Goal: Information Seeking & Learning: Learn about a topic

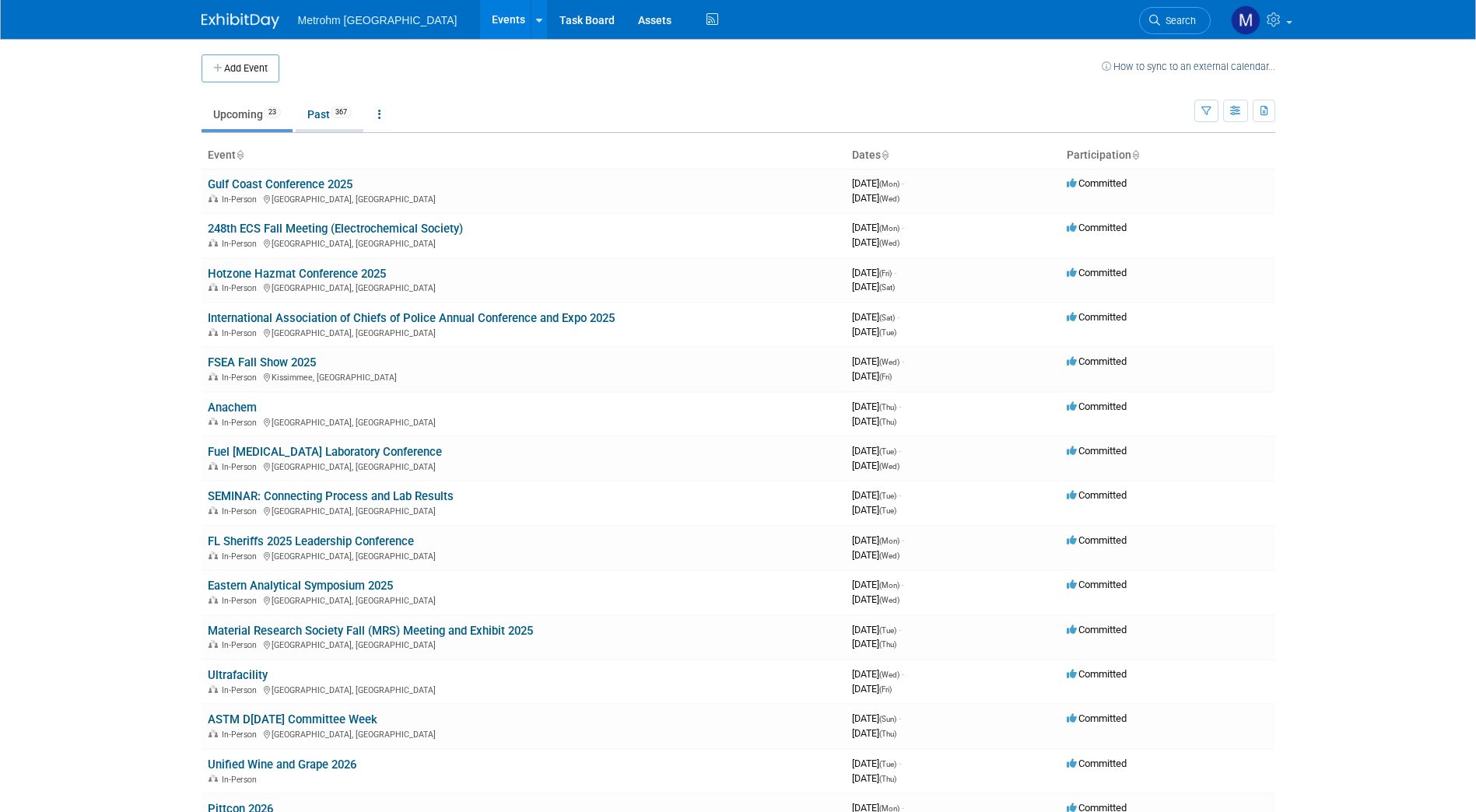
click at [321, 125] on link "Past 367" at bounding box center [329, 114] width 68 height 29
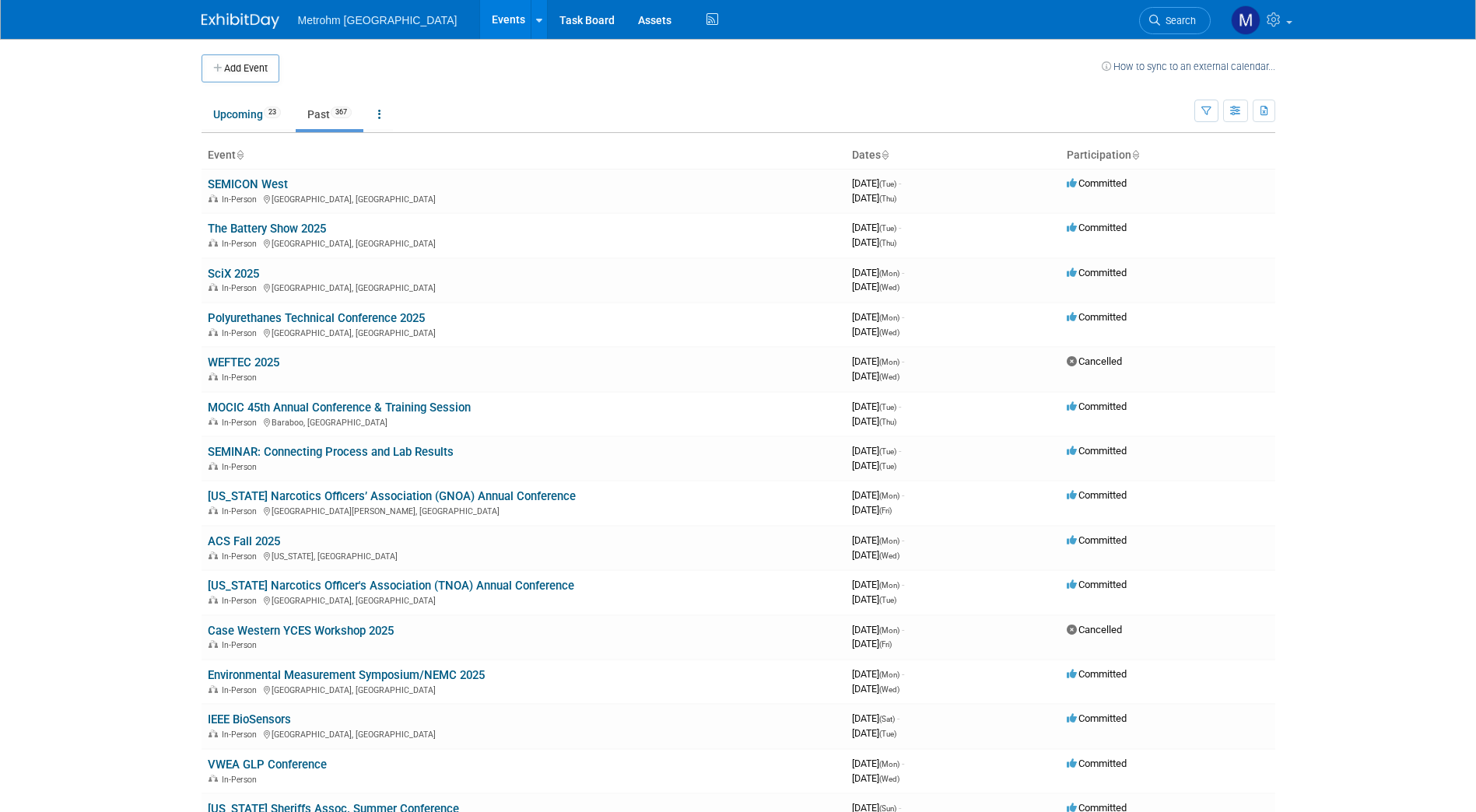
click at [213, 30] on div "Metrohm USA Events Add Event Bulk Upload Events Shareable Event Boards Recently…" at bounding box center [738, 19] width 1073 height 39
click at [217, 19] on img at bounding box center [240, 21] width 78 height 16
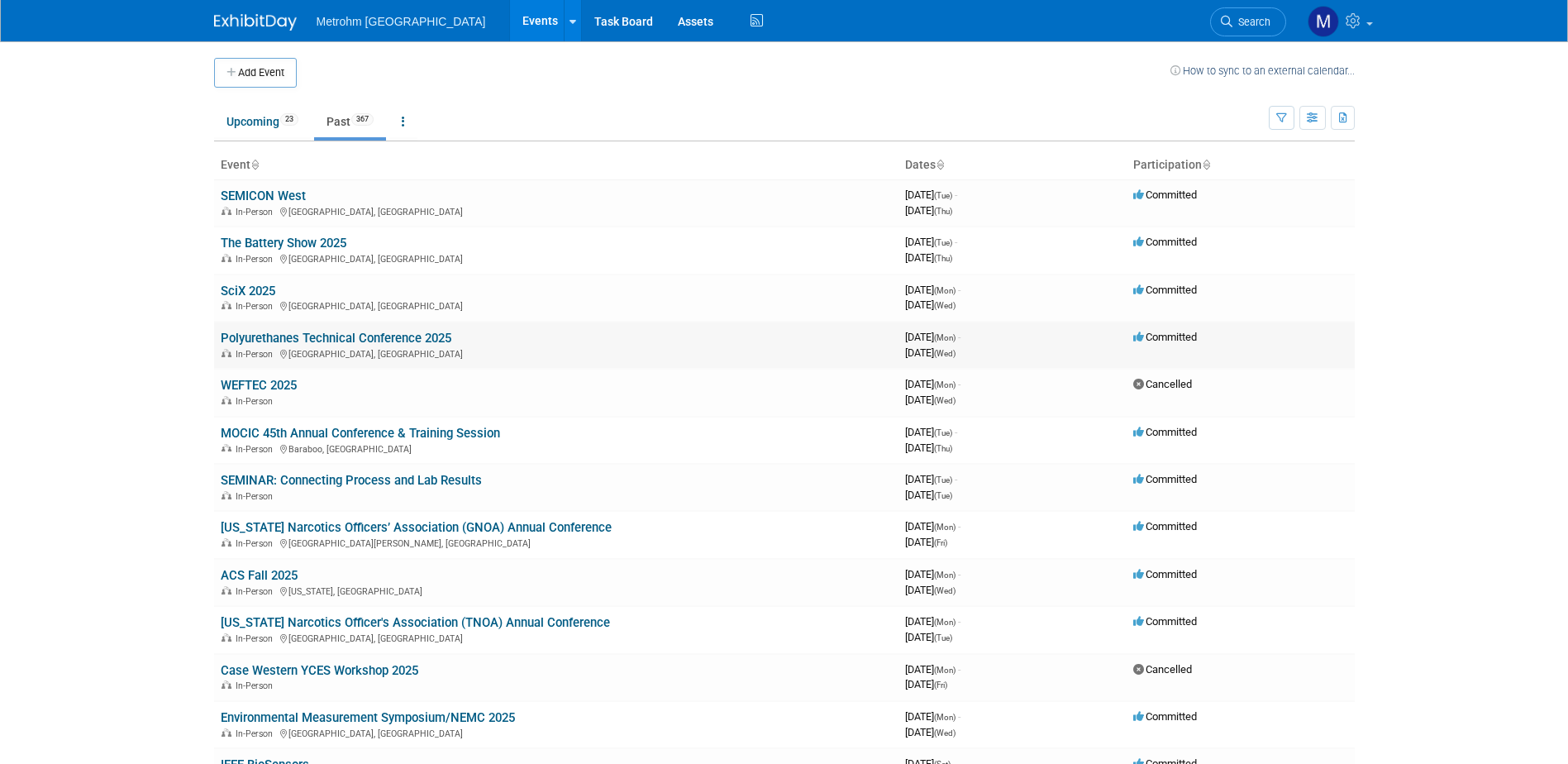
click at [288, 333] on link "Polyurethanes Technical Conference 2025" at bounding box center [336, 338] width 231 height 15
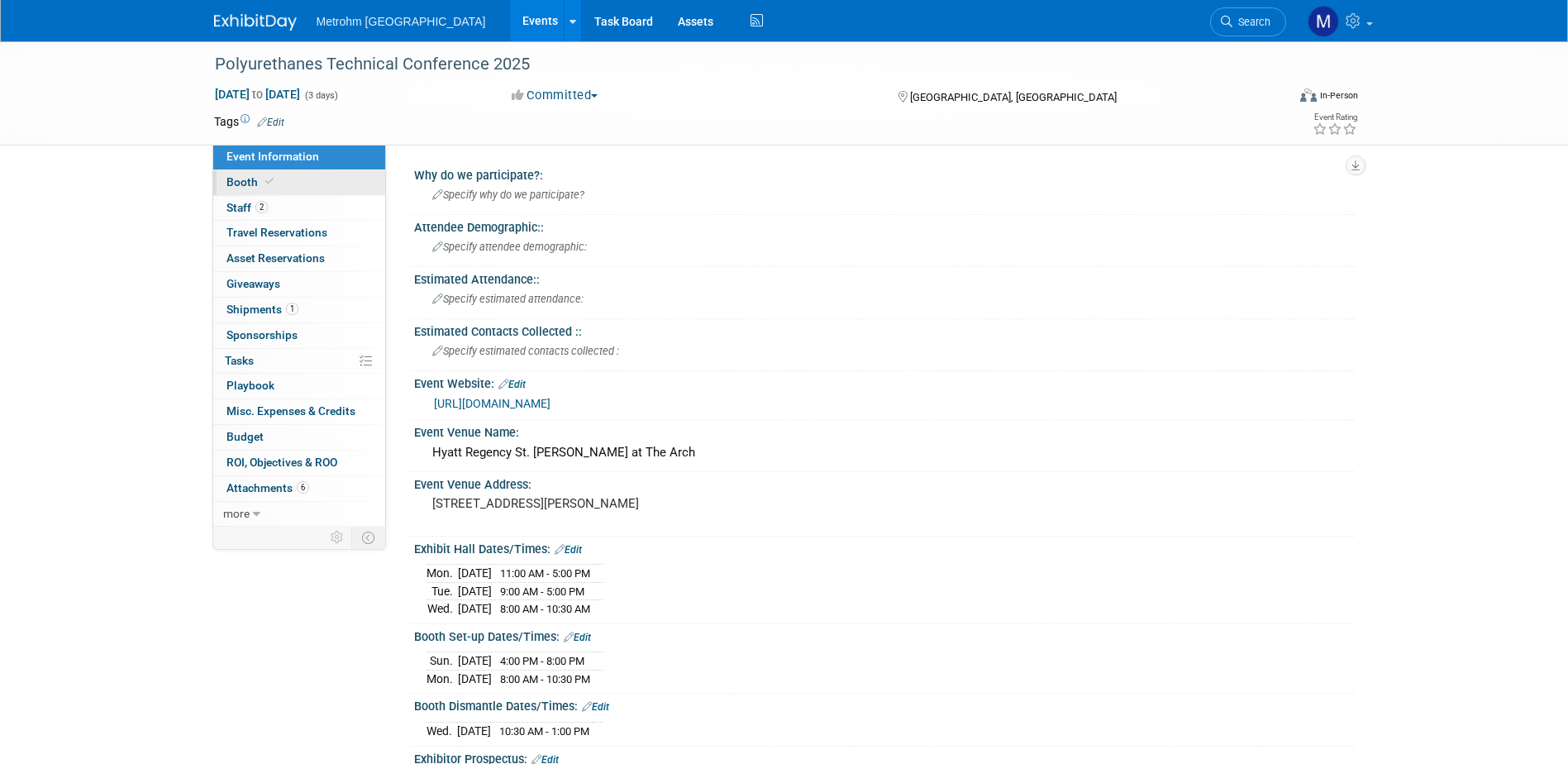
click at [279, 189] on link "Booth" at bounding box center [298, 183] width 172 height 24
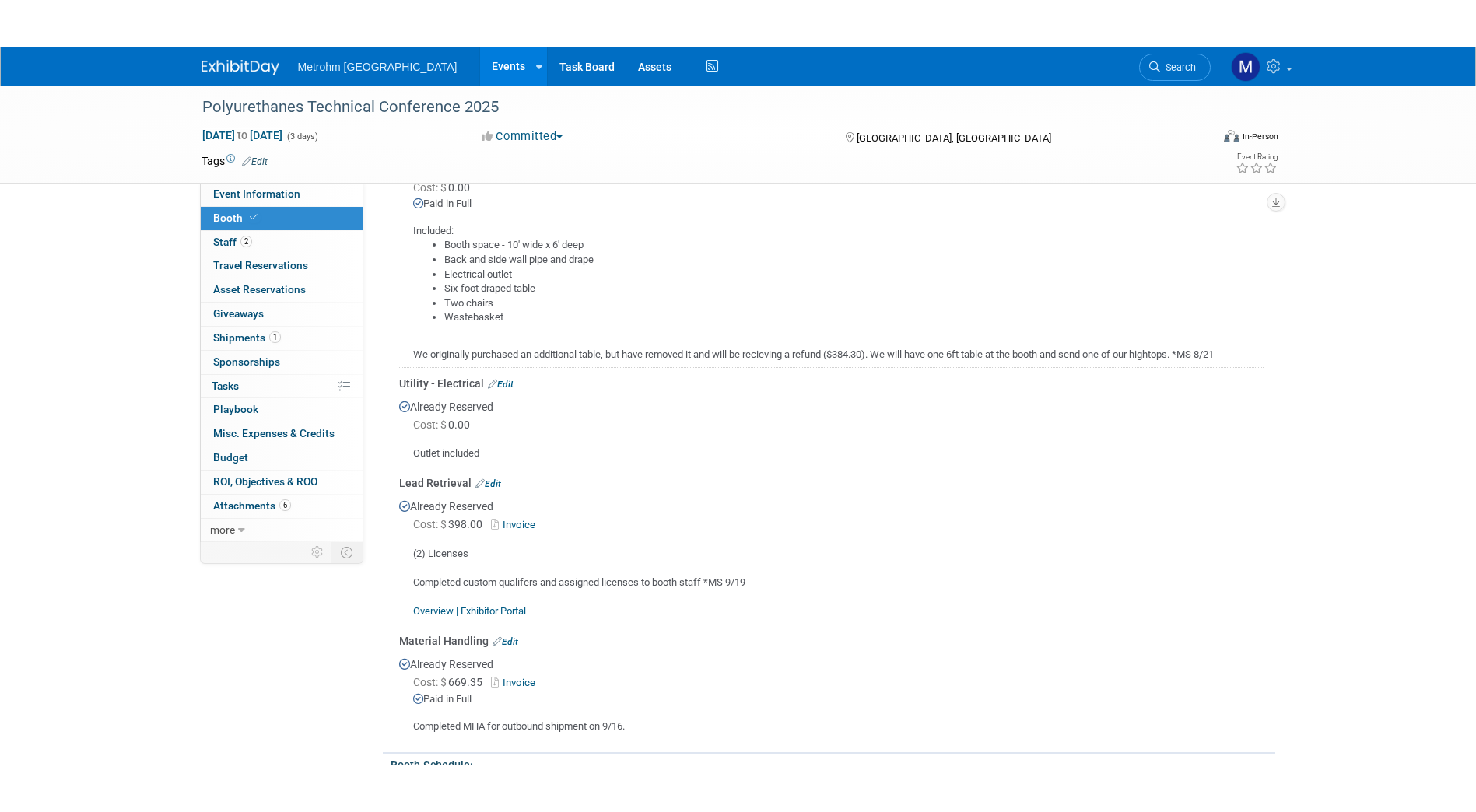
scroll to position [363, 0]
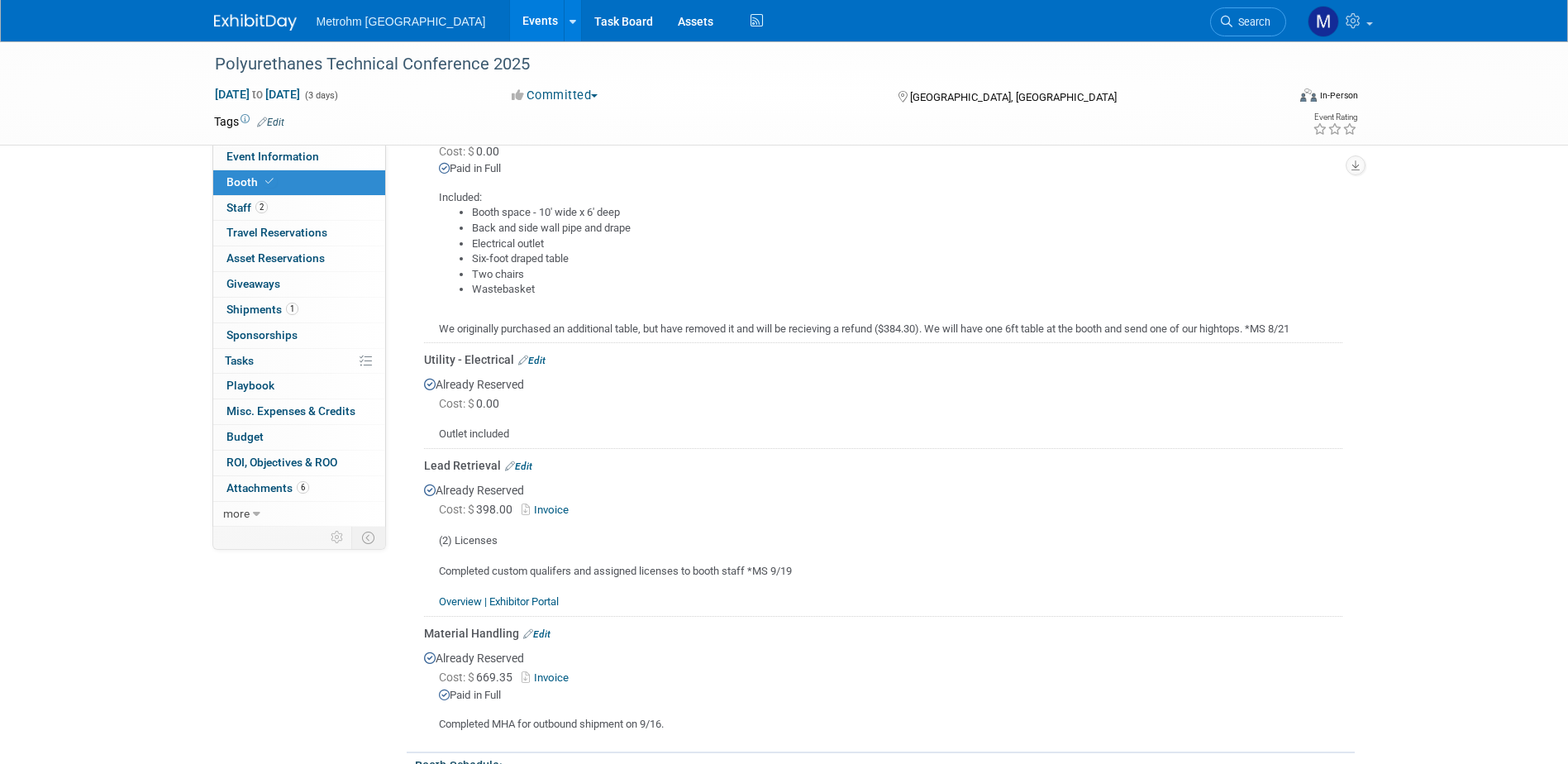
click at [520, 604] on link "Overview | Exhibitor Portal" at bounding box center [499, 601] width 120 height 12
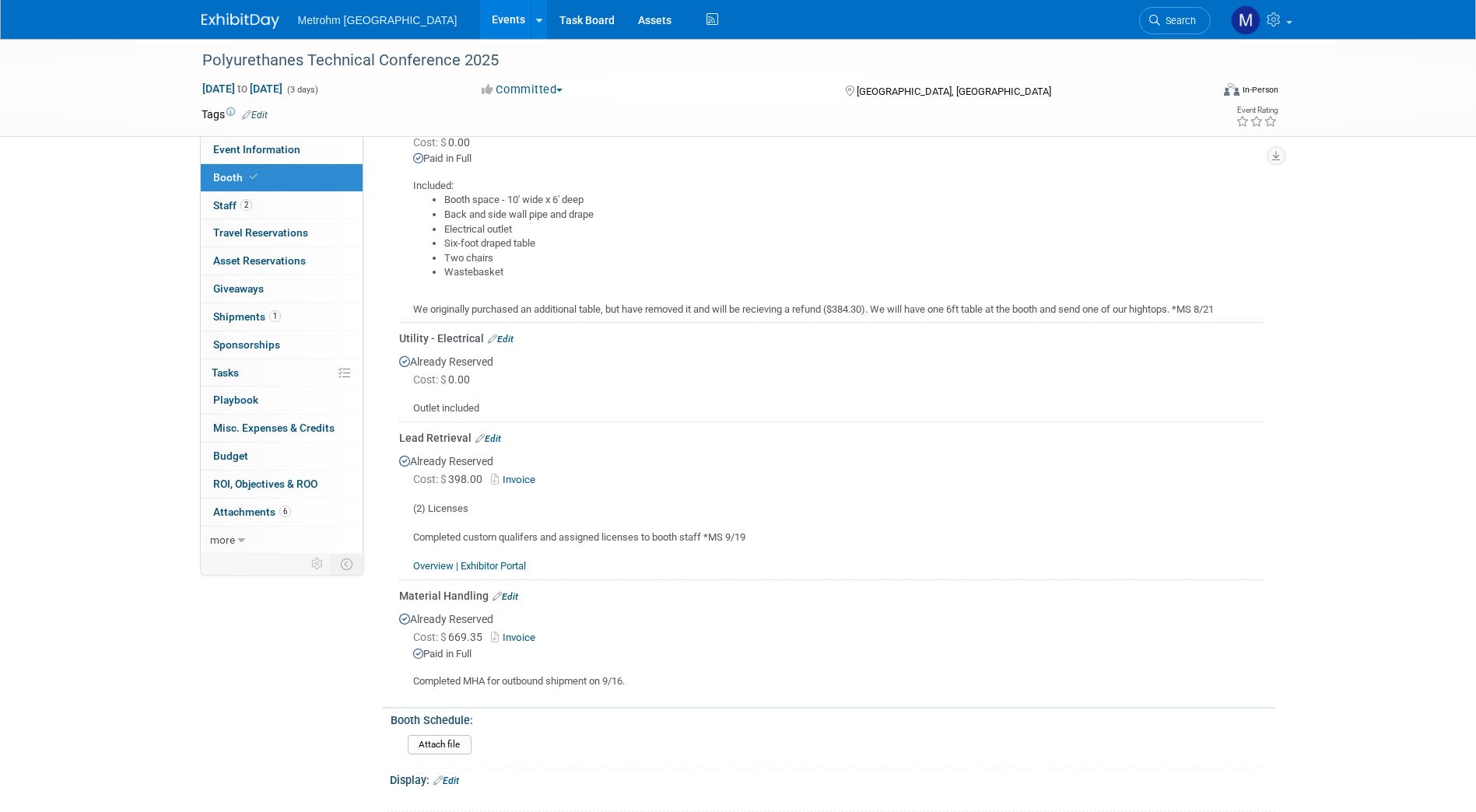
click at [251, 18] on img at bounding box center [240, 21] width 78 height 16
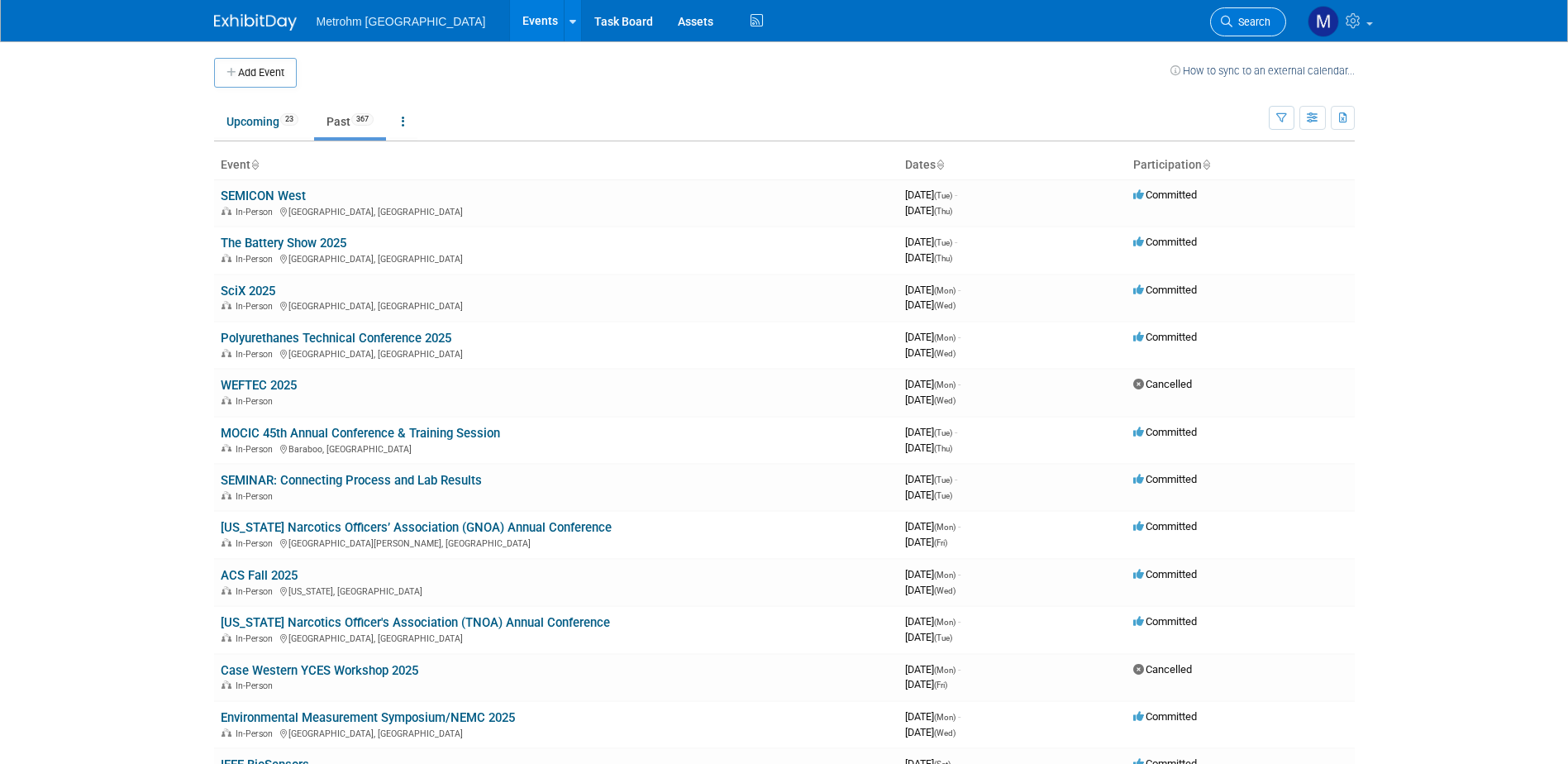
click at [1272, 22] on link "Search" at bounding box center [1248, 22] width 76 height 29
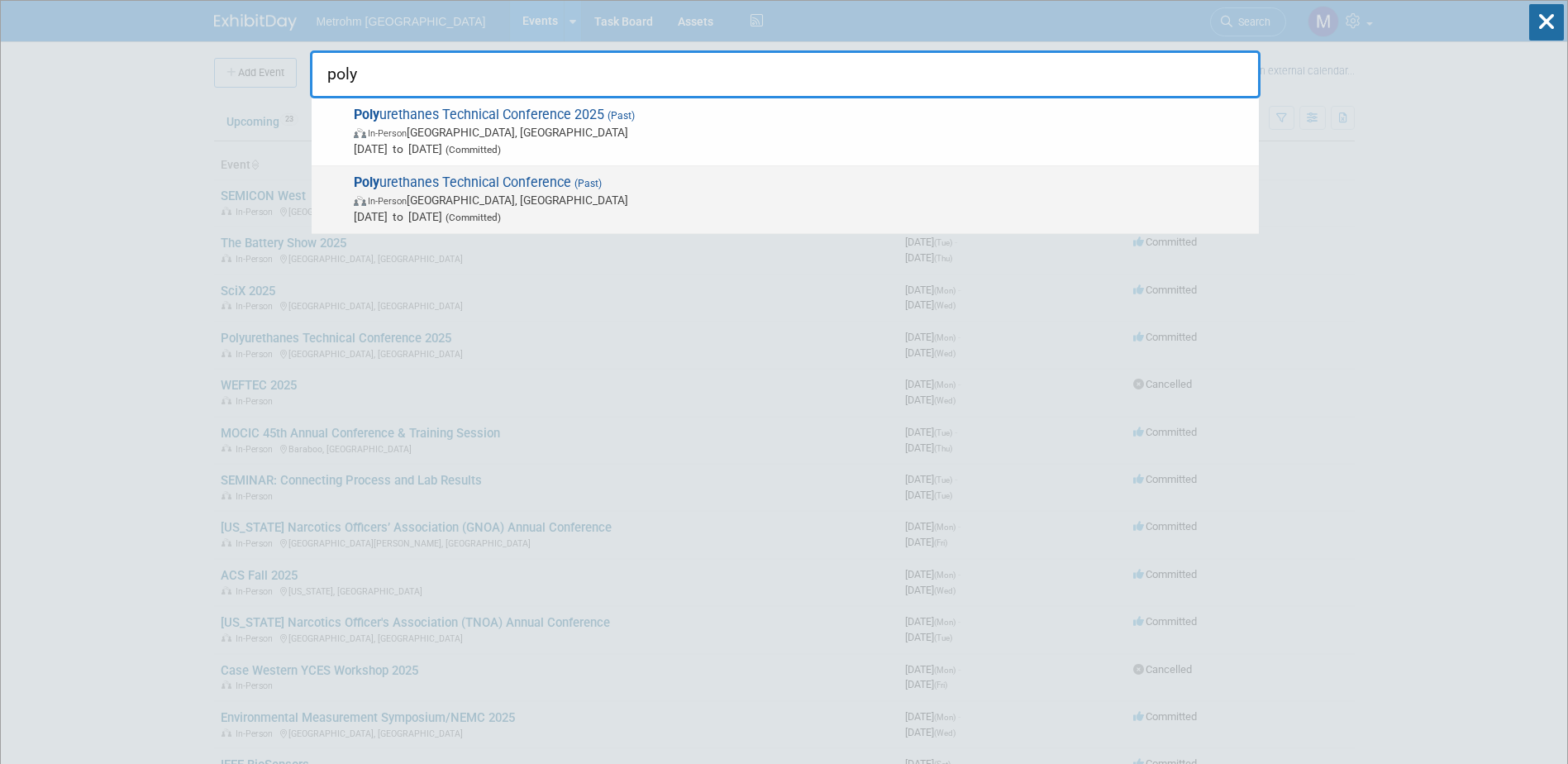
type input "poly"
click at [780, 174] on span "Poly urethanes Technical Conference (Past) In-Person Atlanta, GA Sep 30, 2024 t…" at bounding box center [800, 200] width 902 height 51
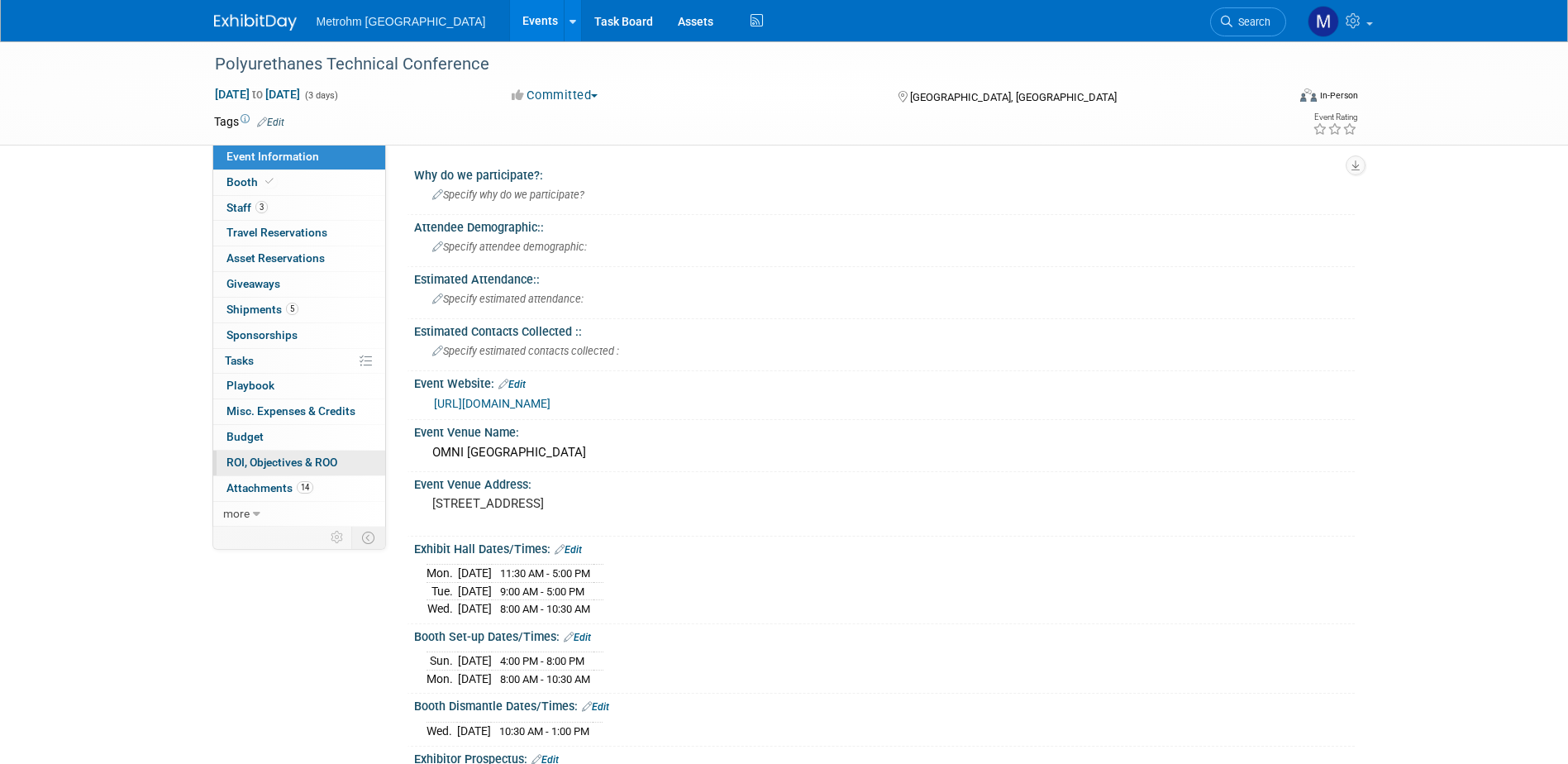
click at [290, 463] on span "ROI, Objectives & ROO 0" at bounding box center [282, 462] width 111 height 13
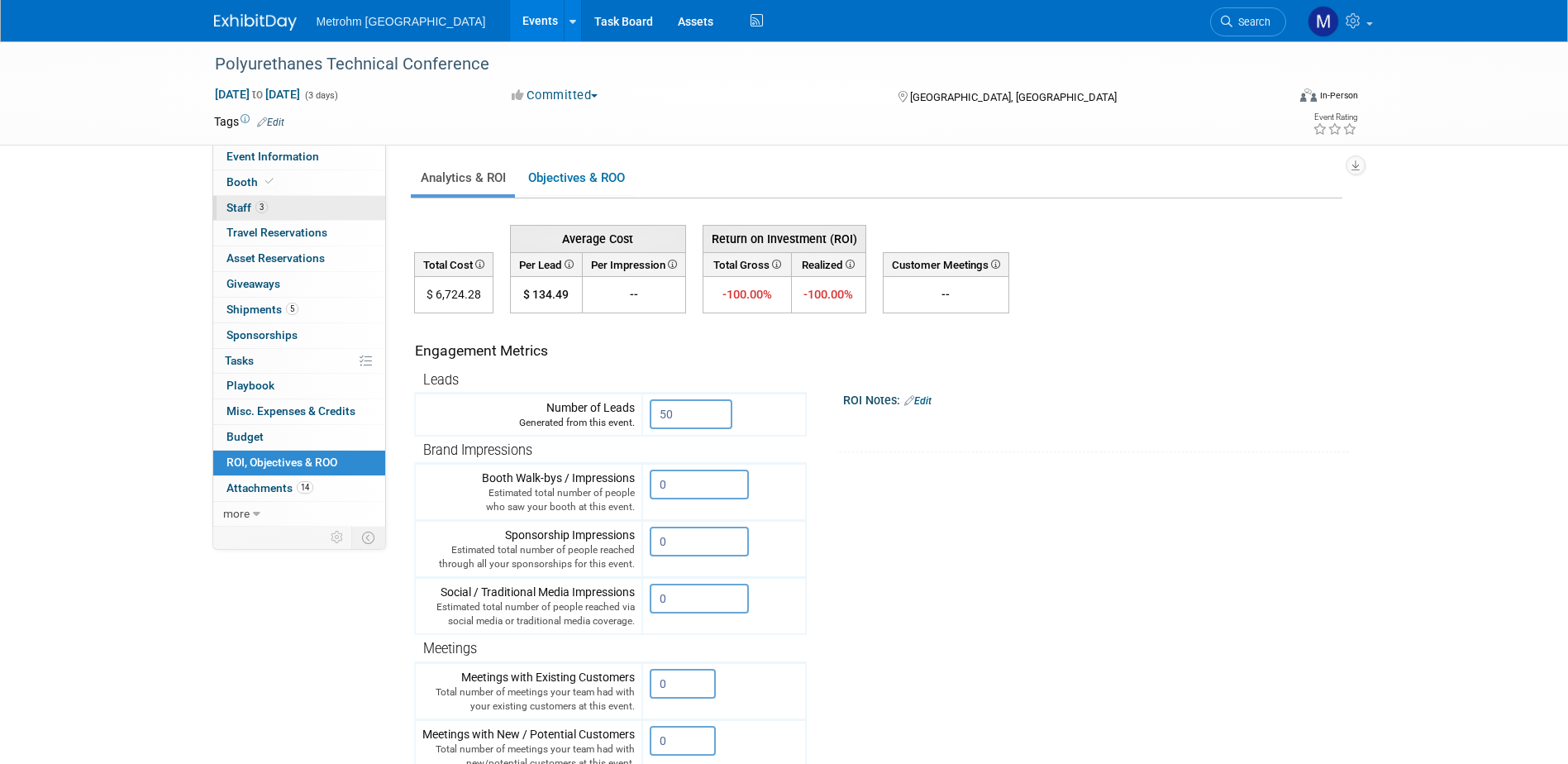
click at [336, 203] on link "3 Staff 3" at bounding box center [298, 208] width 172 height 24
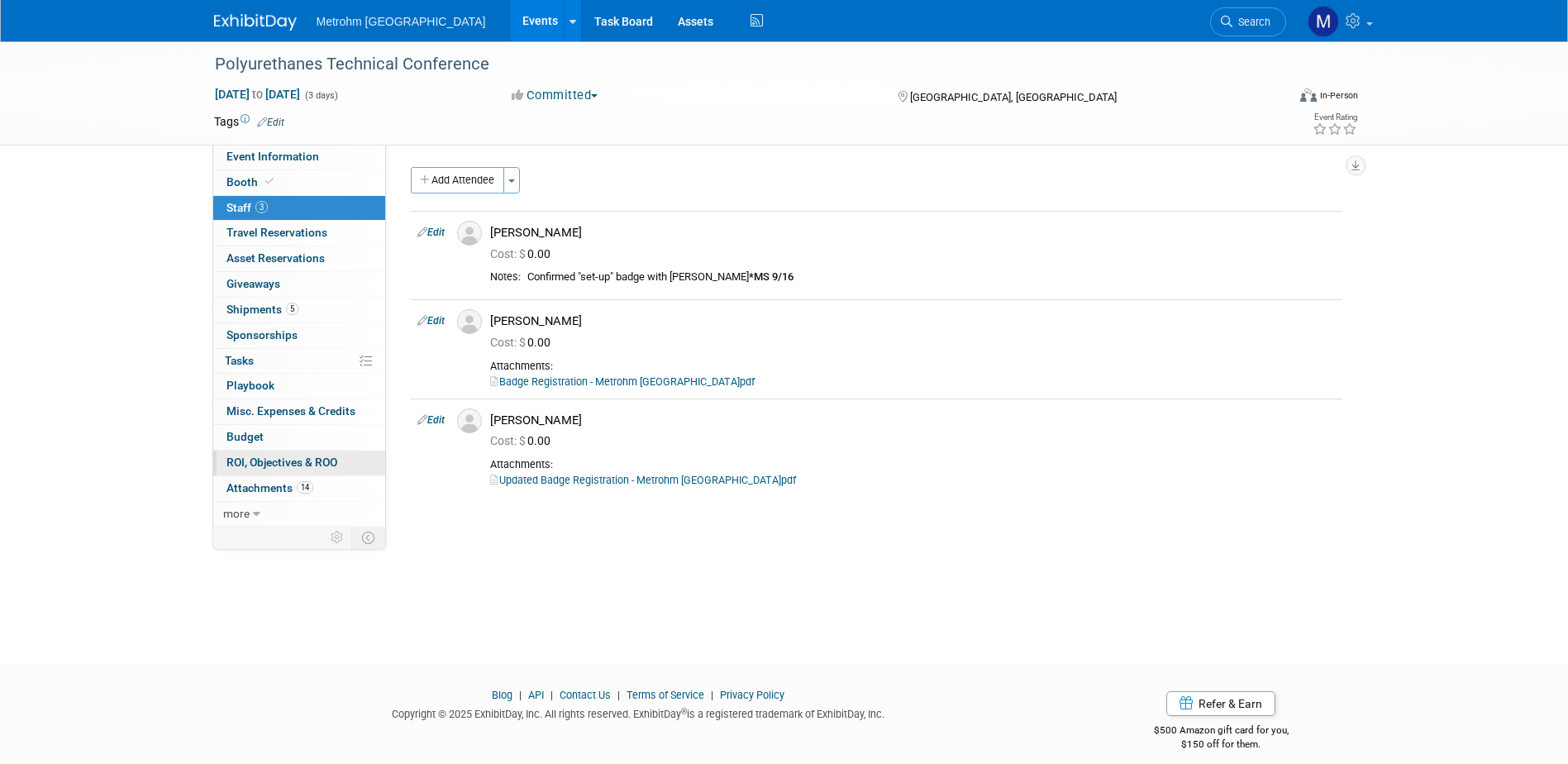
click at [303, 465] on span "ROI, Objectives & ROO 0" at bounding box center [282, 462] width 111 height 13
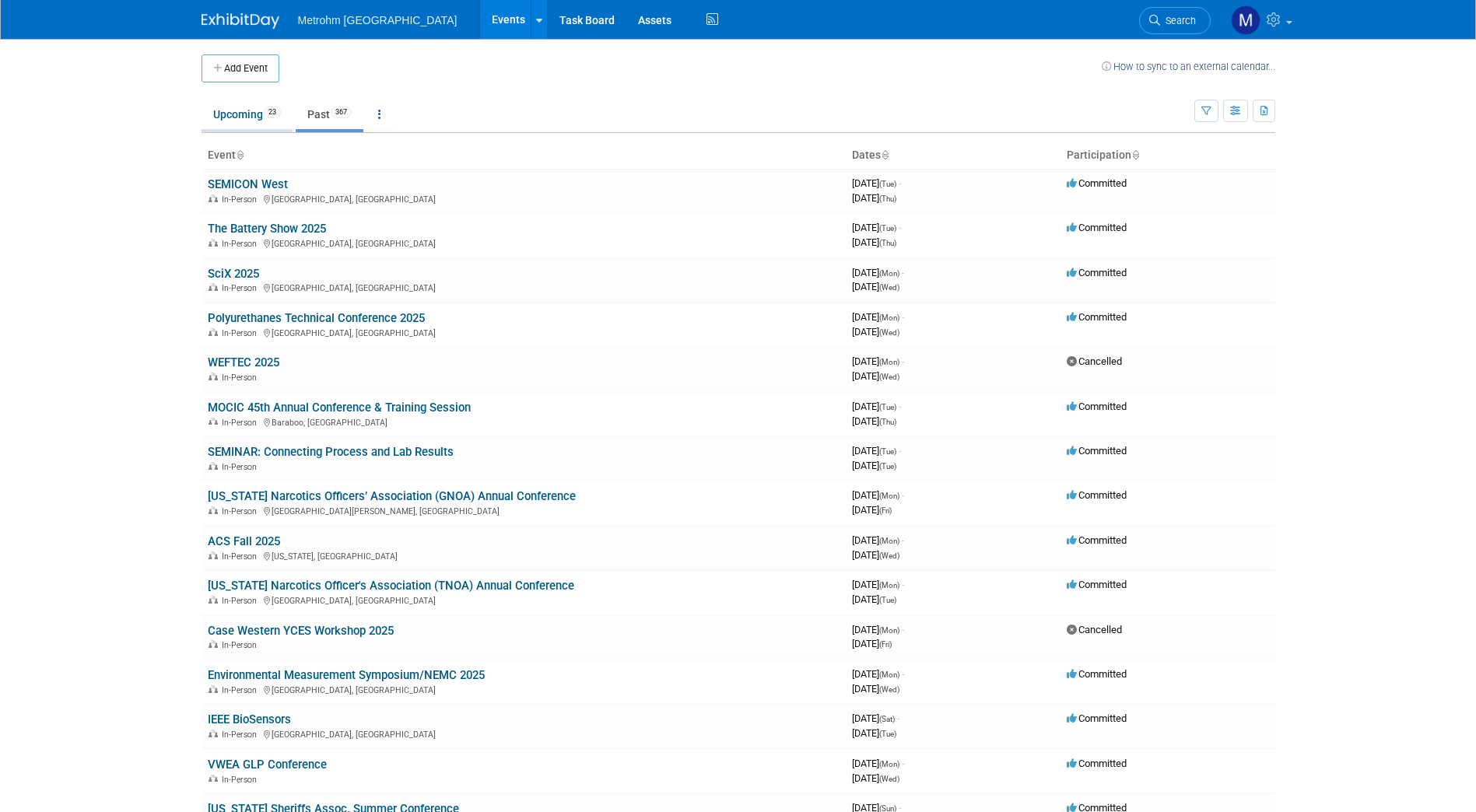
click at [234, 112] on link "Upcoming 23" at bounding box center [246, 114] width 91 height 29
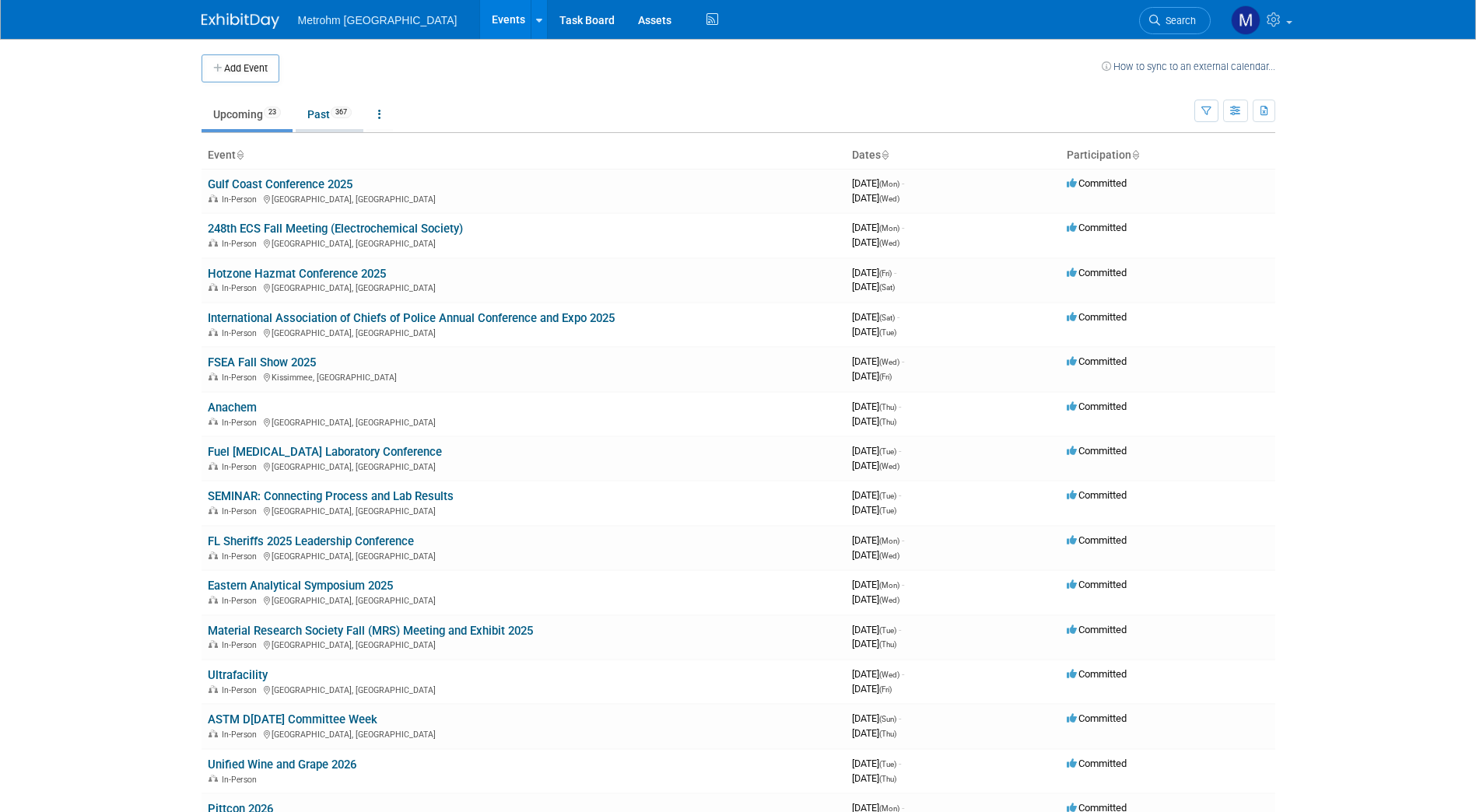
click at [325, 126] on link "Past 367" at bounding box center [329, 114] width 68 height 29
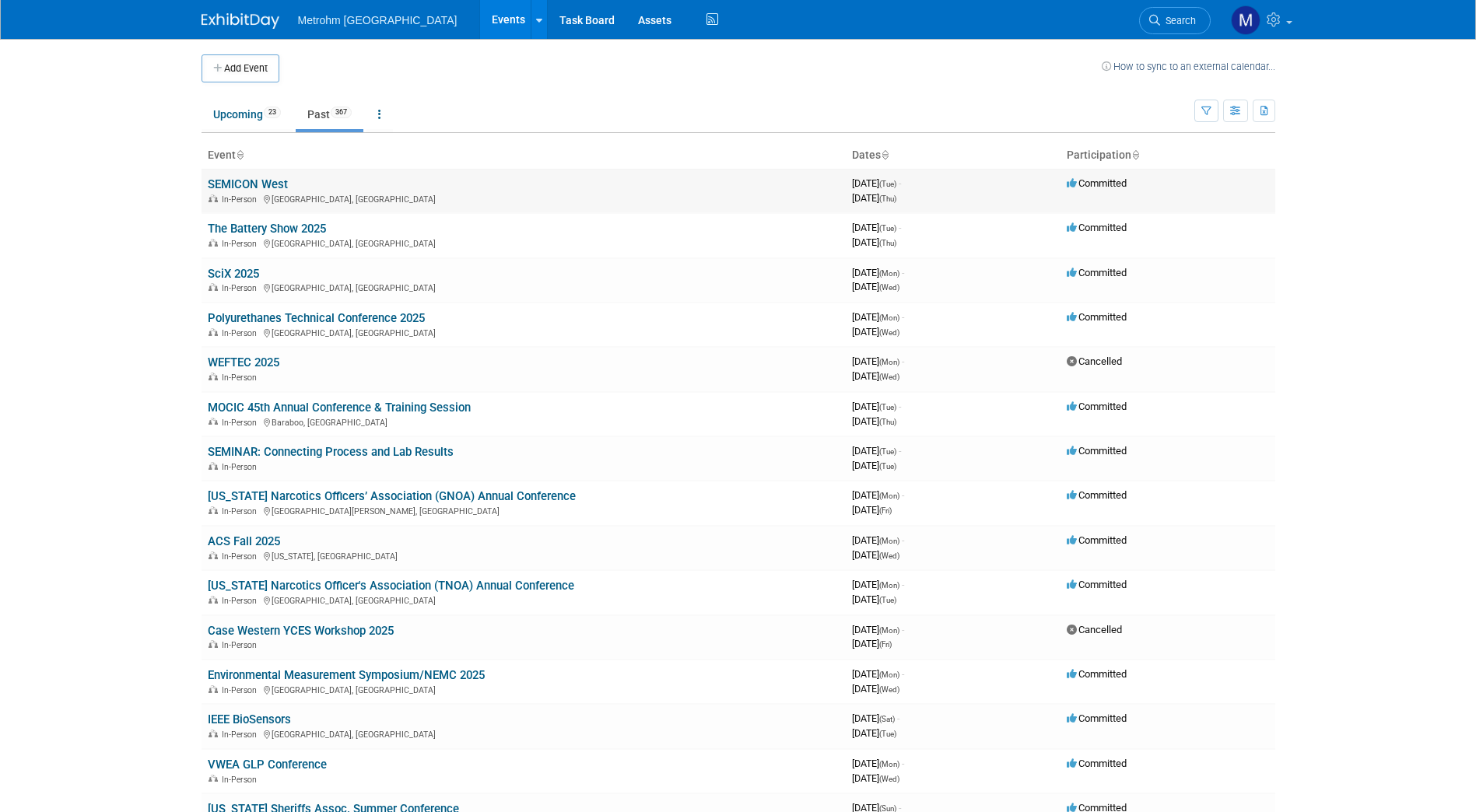
click at [240, 180] on link "SEMICON West" at bounding box center [247, 184] width 80 height 14
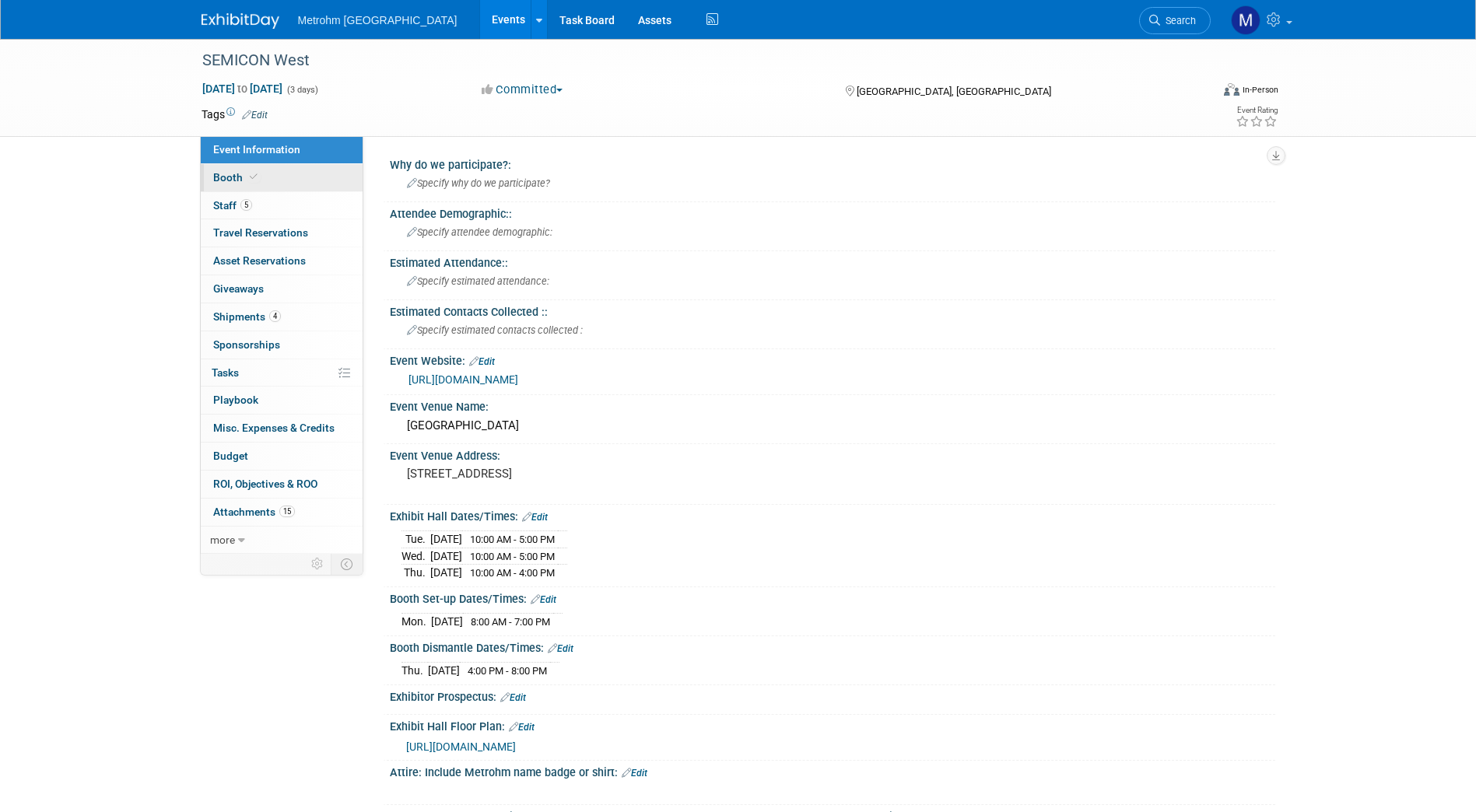
click at [268, 180] on link "Booth" at bounding box center [281, 177] width 162 height 27
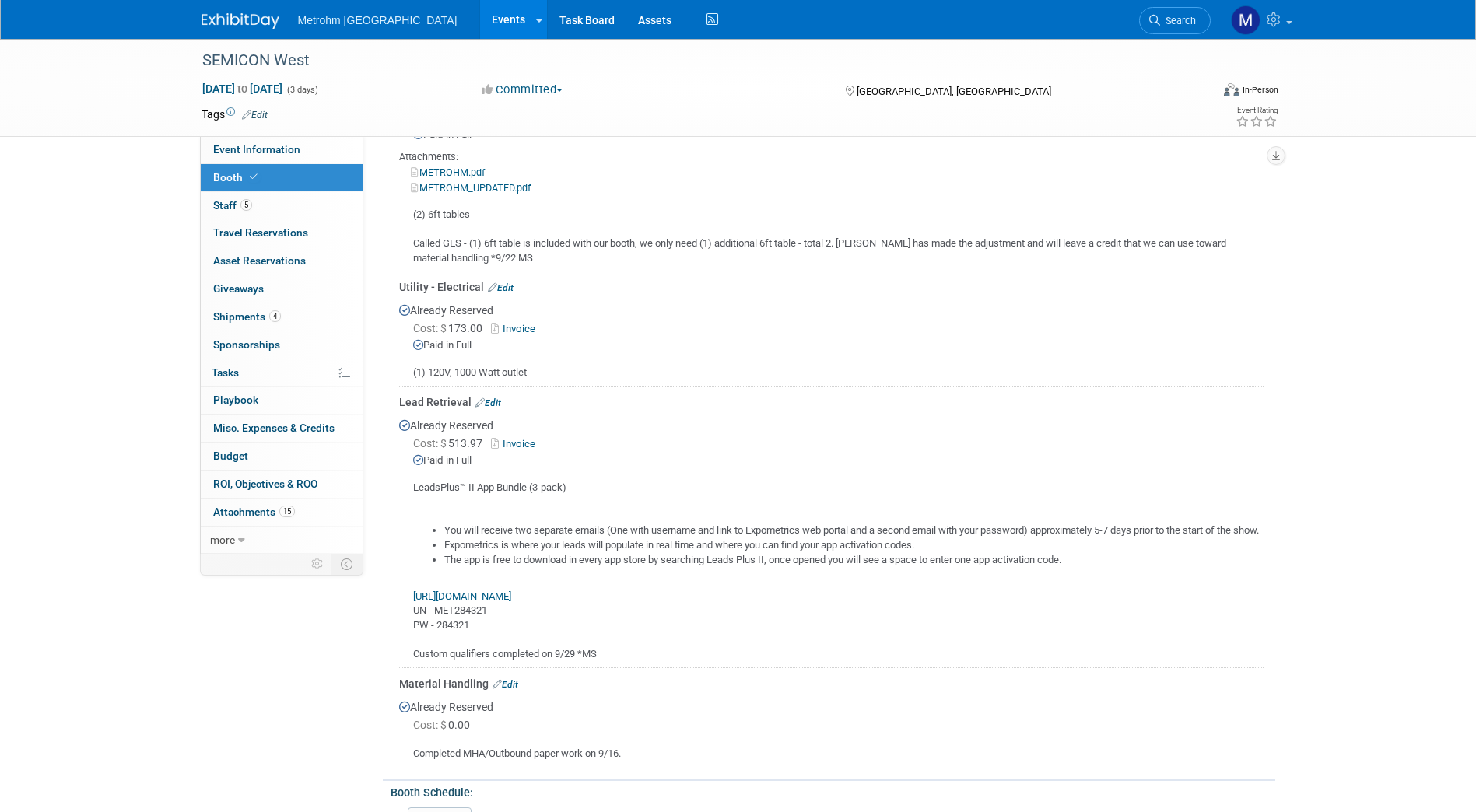
scroll to position [389, 0]
click at [497, 601] on link "[URL][DOMAIN_NAME]" at bounding box center [462, 595] width 98 height 11
